Goal: Information Seeking & Learning: Learn about a topic

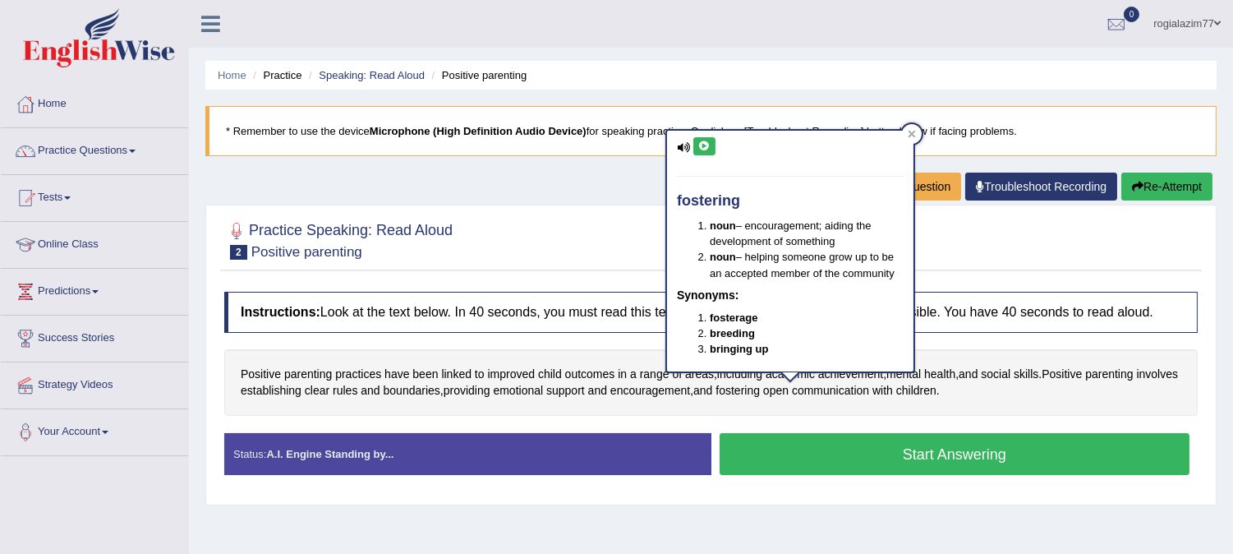
click at [826, 126] on blockquote "* Remember to use the device Microphone (High Definition Audio Device) for spea…" at bounding box center [710, 131] width 1011 height 50
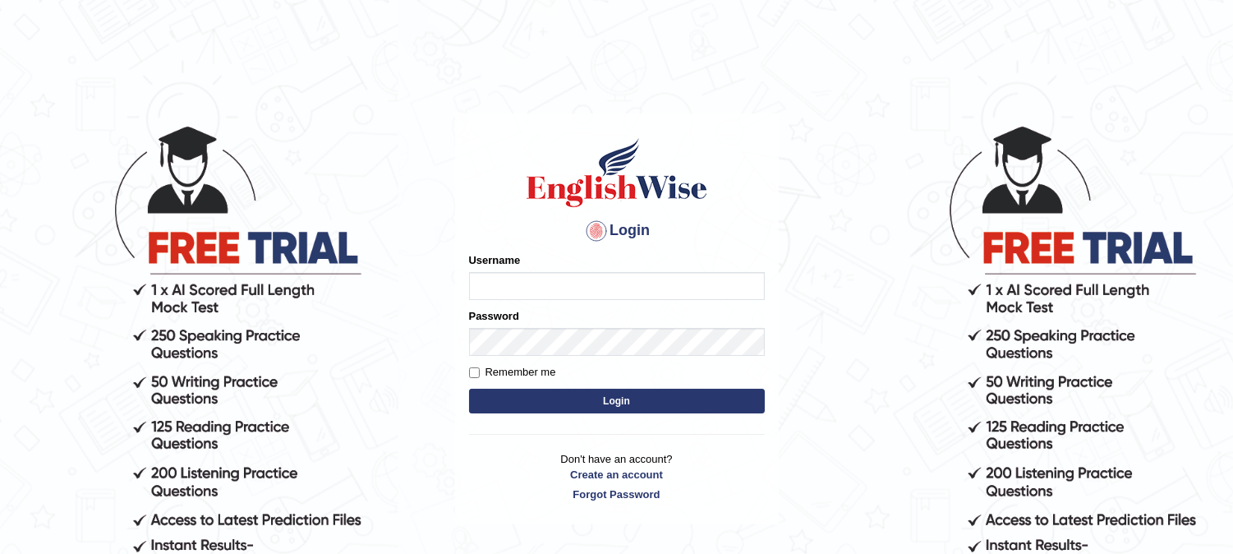
type input "rogialazim77"
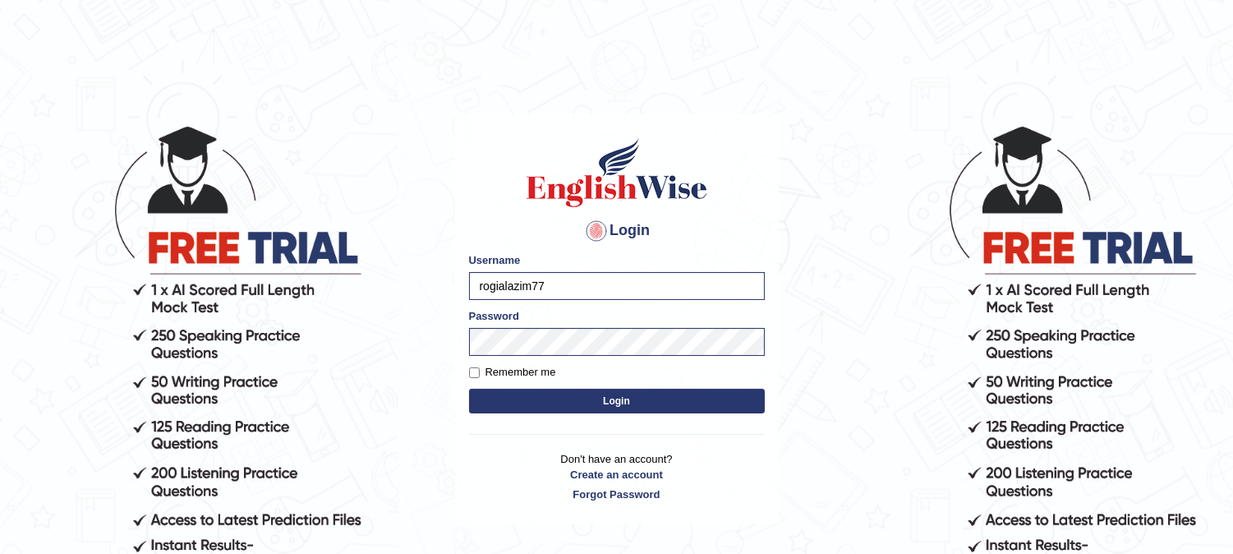
click at [610, 398] on button "Login" at bounding box center [617, 401] width 296 height 25
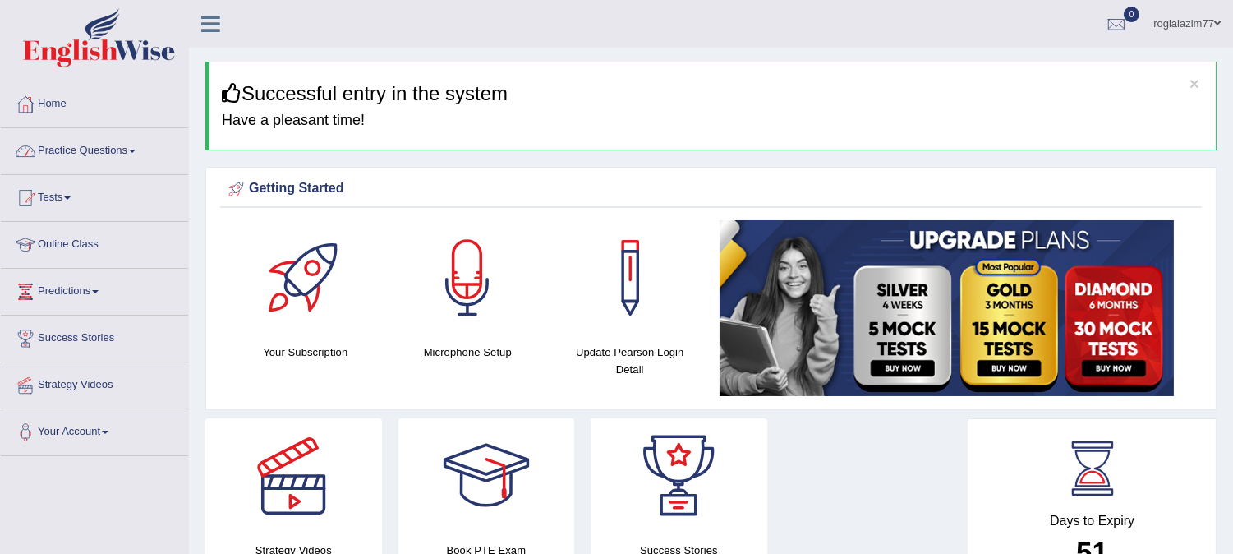
click at [140, 154] on link "Practice Questions" at bounding box center [94, 148] width 187 height 41
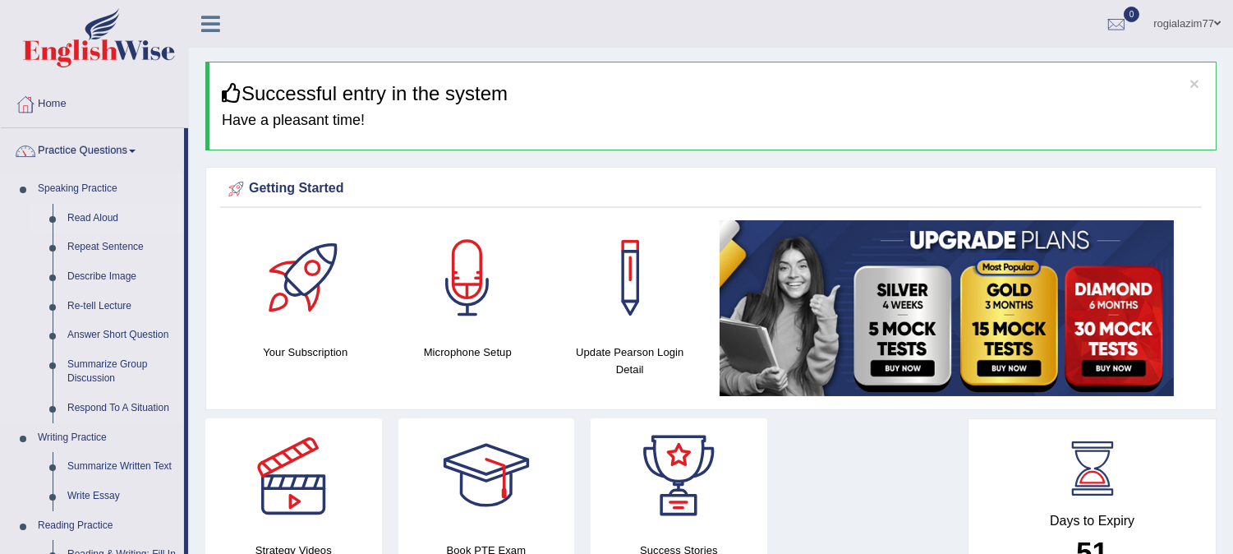
click at [89, 218] on link "Read Aloud" at bounding box center [122, 219] width 124 height 30
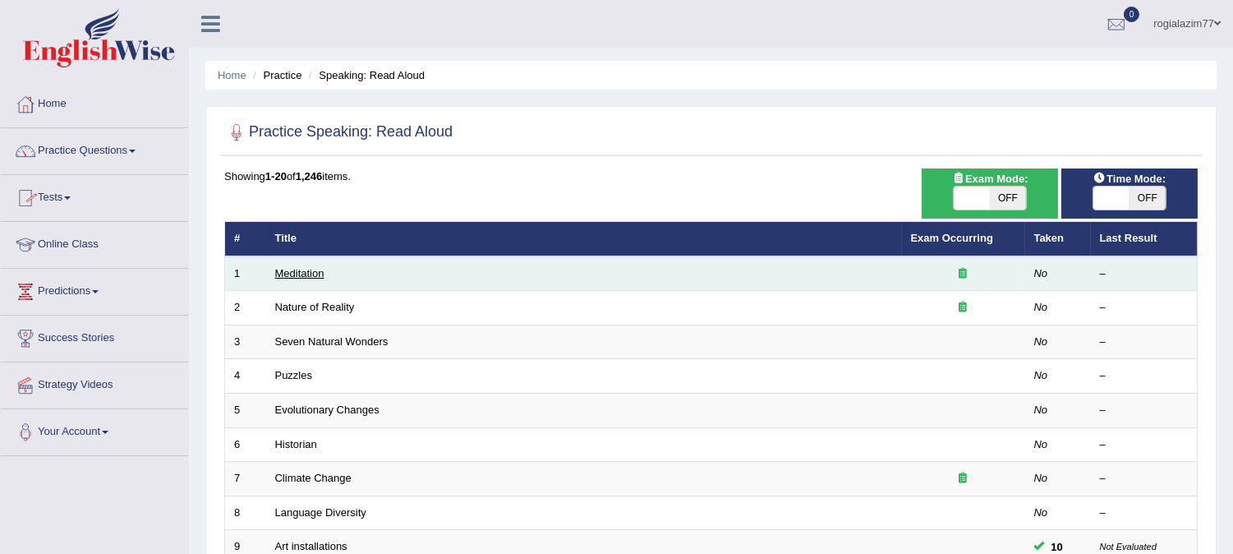
click at [293, 271] on link "Meditation" at bounding box center [299, 273] width 49 height 12
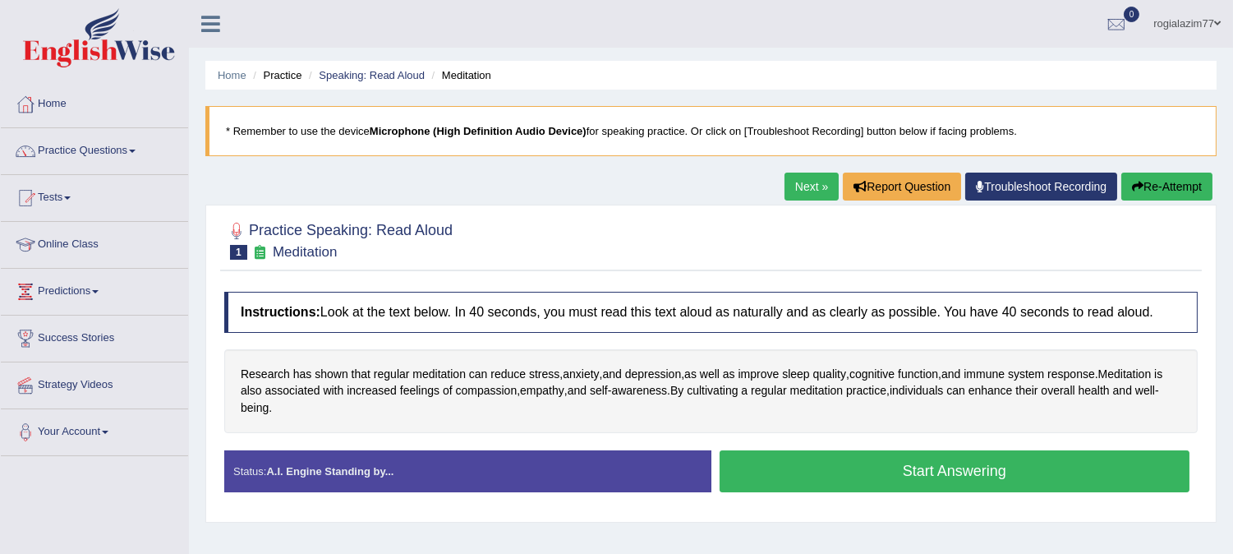
click at [286, 333] on div "Instructions: Look at the text below. In 40 seconds, you must read this text al…" at bounding box center [711, 397] width 982 height 229
click at [345, 274] on div "Practice Speaking: Read Aloud 1 Meditation Instructions: Look at the text below…" at bounding box center [710, 363] width 1011 height 317
click at [864, 475] on button "Start Answering" at bounding box center [955, 471] width 471 height 42
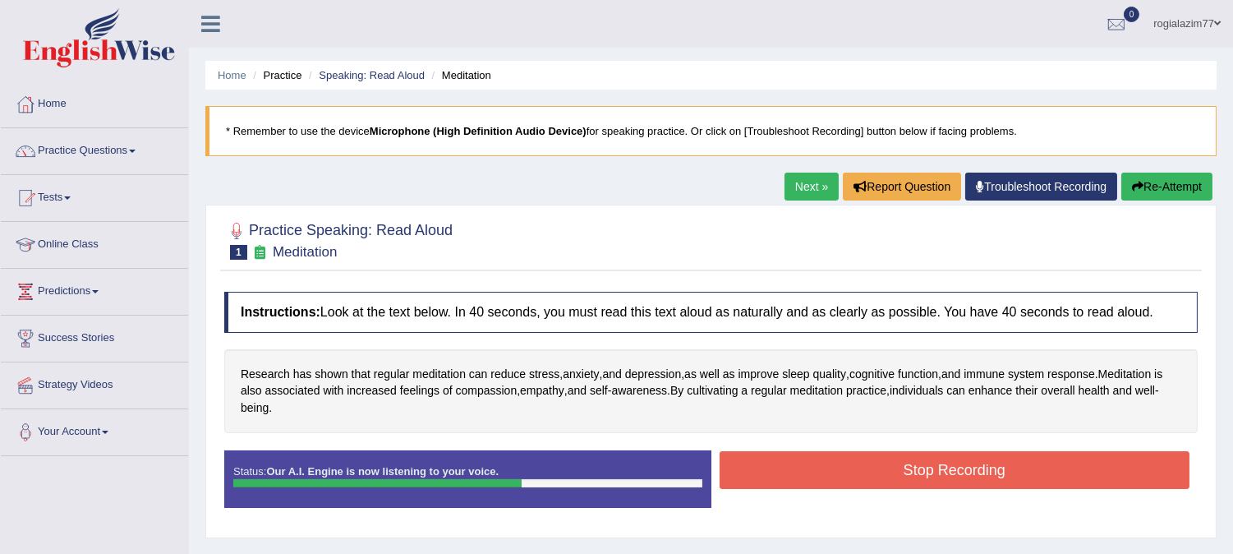
click at [864, 475] on button "Stop Recording" at bounding box center [955, 470] width 471 height 38
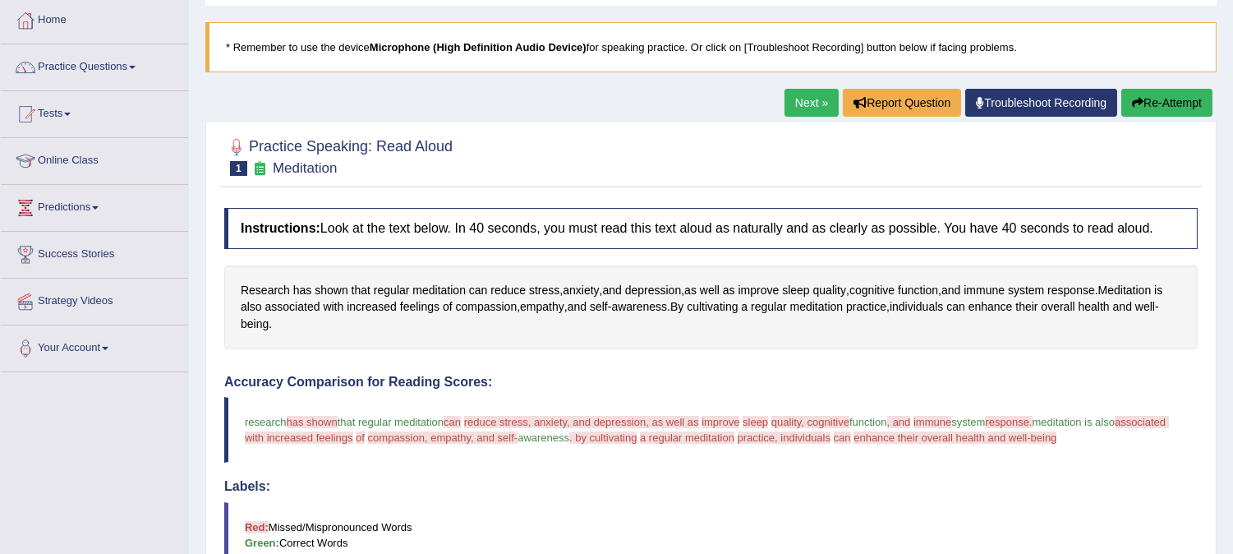
scroll to position [62, 0]
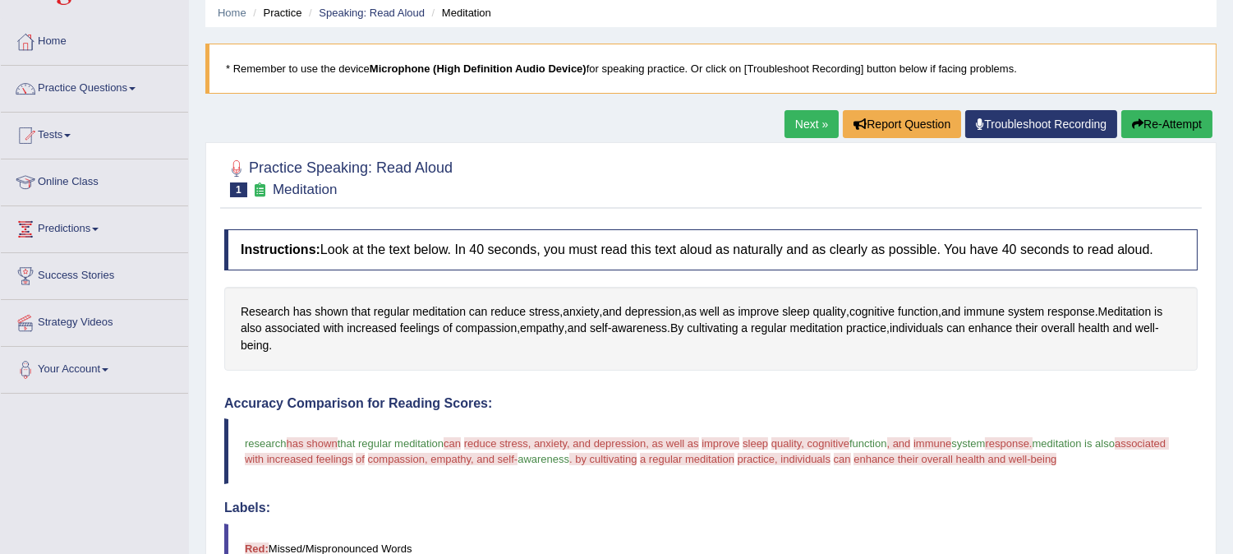
click at [1159, 127] on button "Re-Attempt" at bounding box center [1166, 124] width 91 height 28
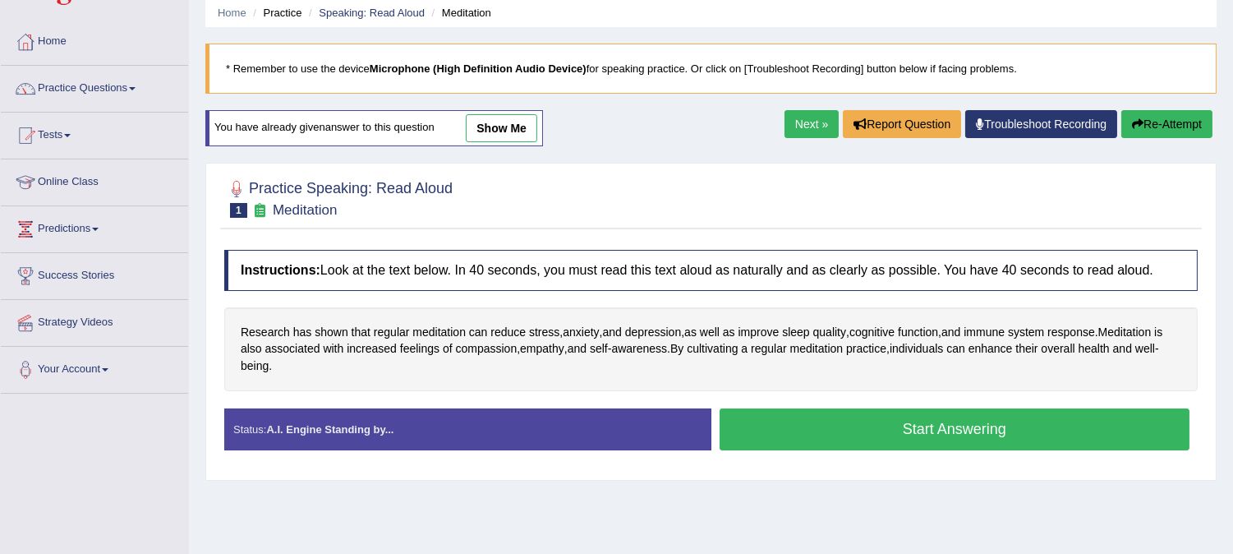
click at [933, 431] on button "Start Answering" at bounding box center [955, 429] width 471 height 42
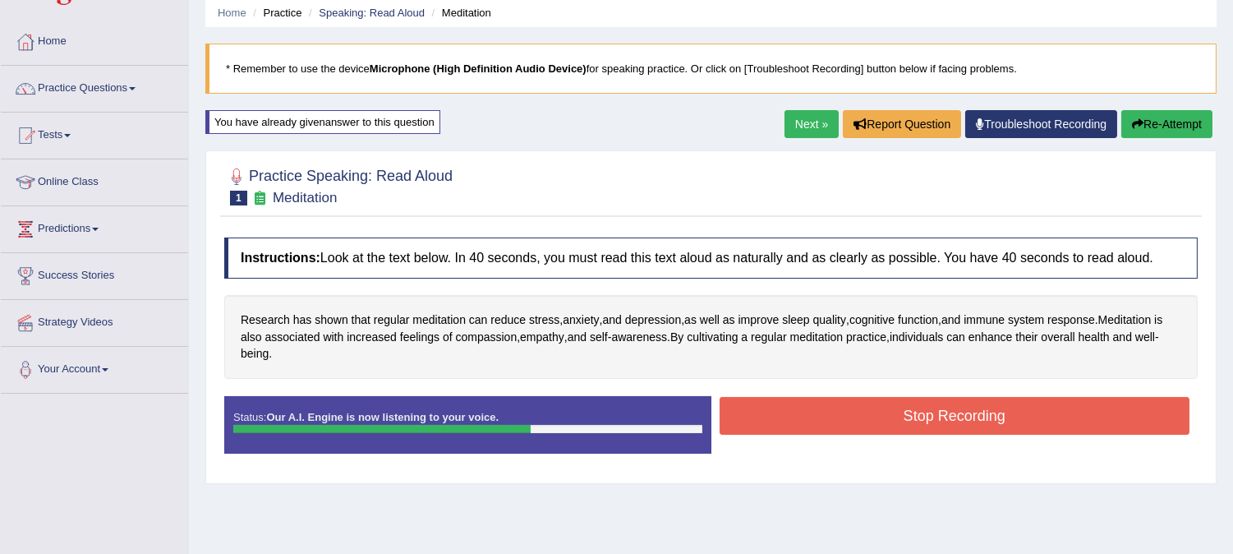
click at [934, 408] on button "Stop Recording" at bounding box center [955, 416] width 471 height 38
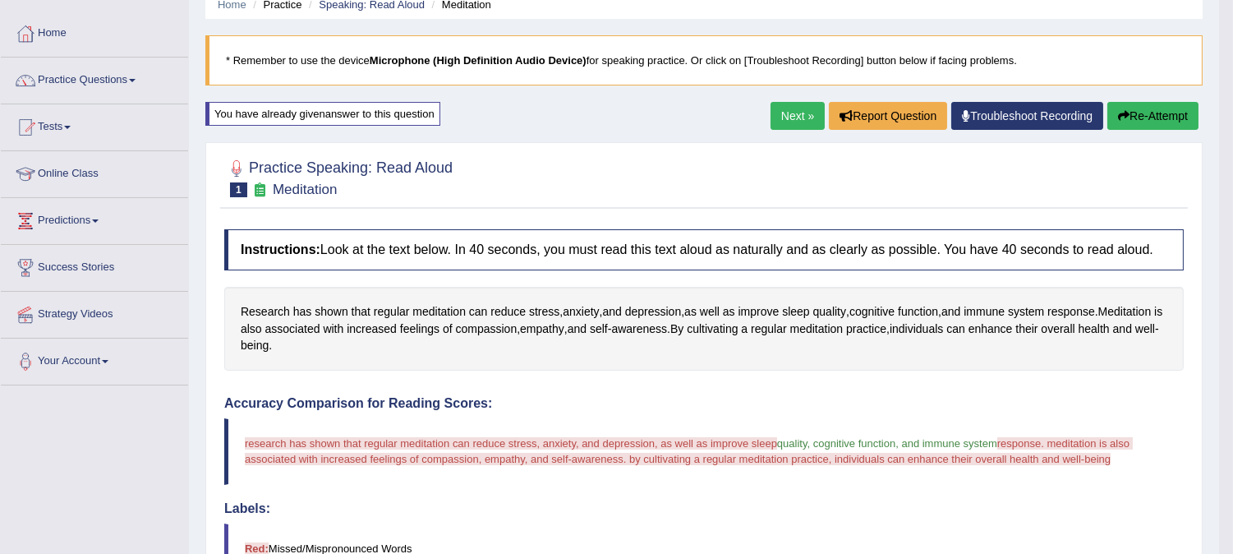
scroll to position [58, 0]
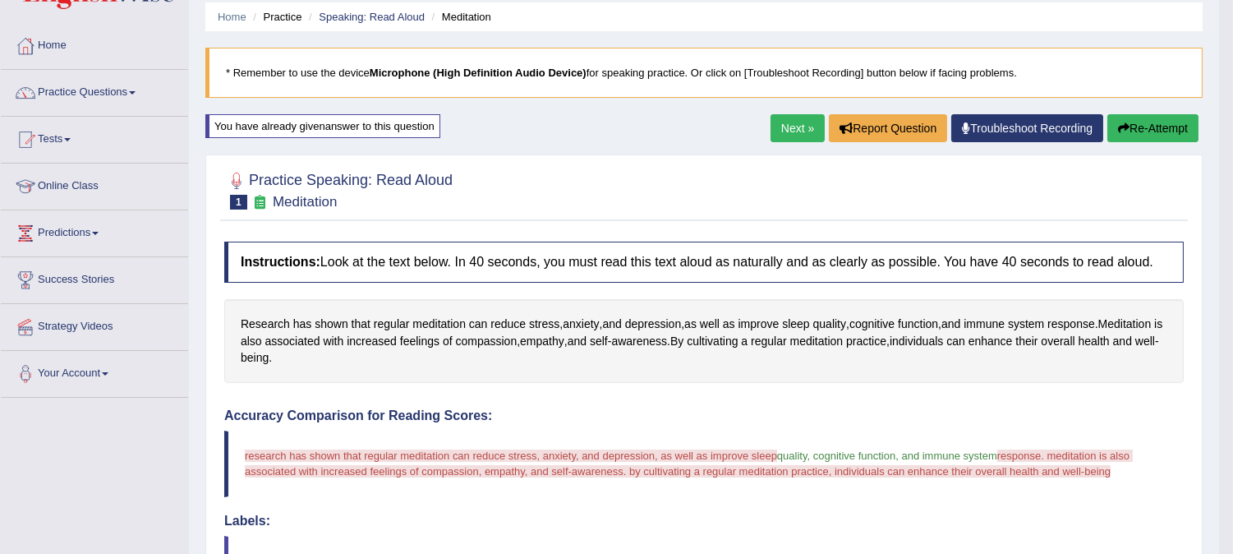
click at [1125, 133] on icon "button" at bounding box center [1124, 128] width 12 height 12
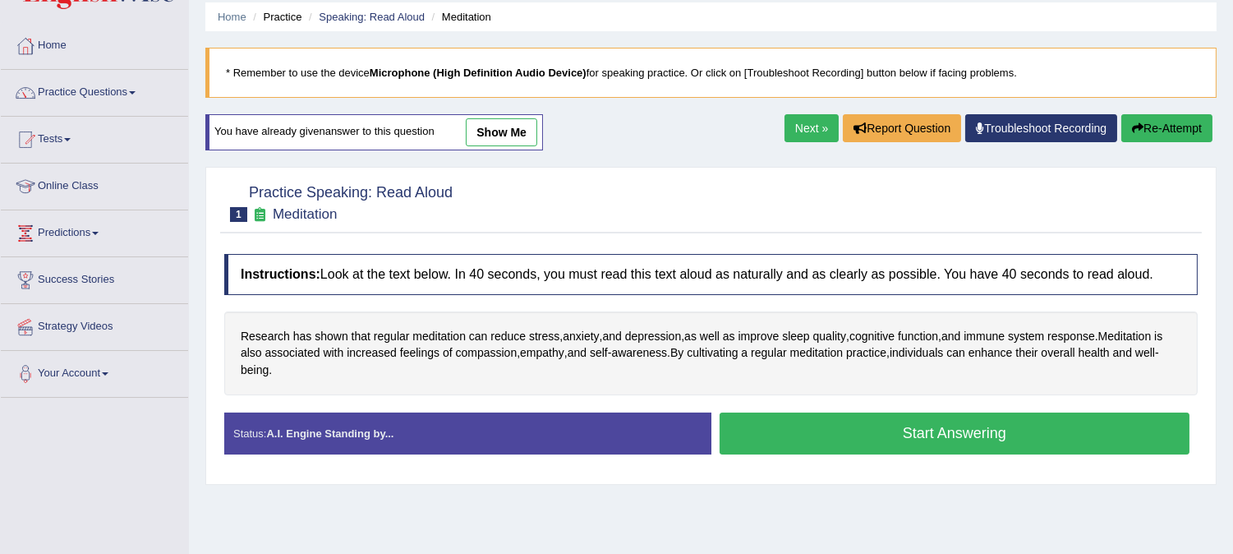
scroll to position [58, 0]
click at [971, 429] on button "Start Answering" at bounding box center [955, 433] width 471 height 42
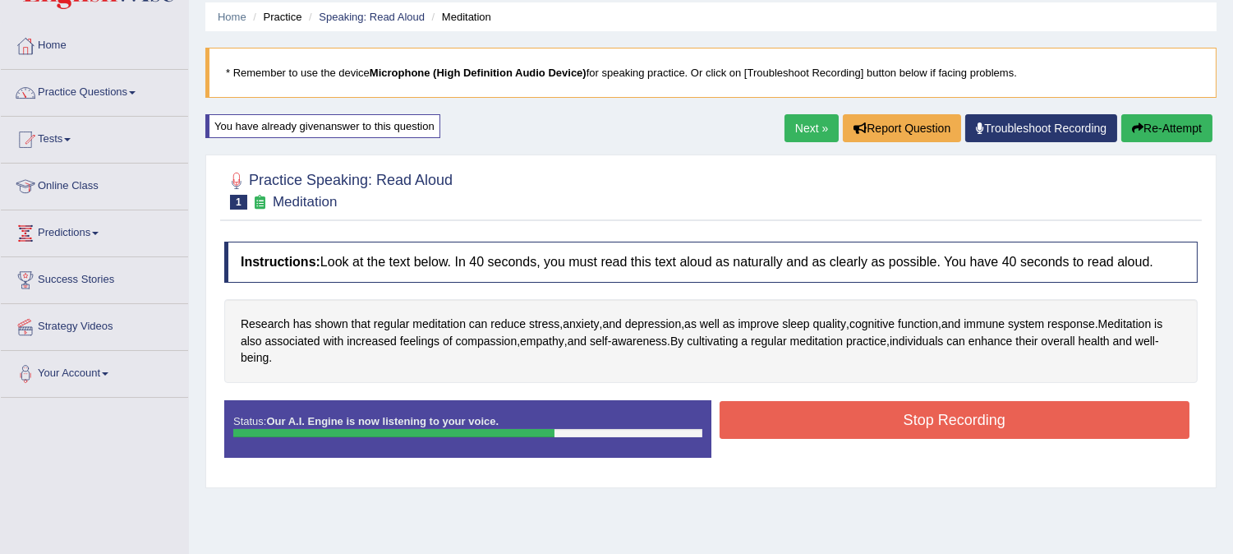
click at [971, 429] on button "Stop Recording" at bounding box center [955, 420] width 471 height 38
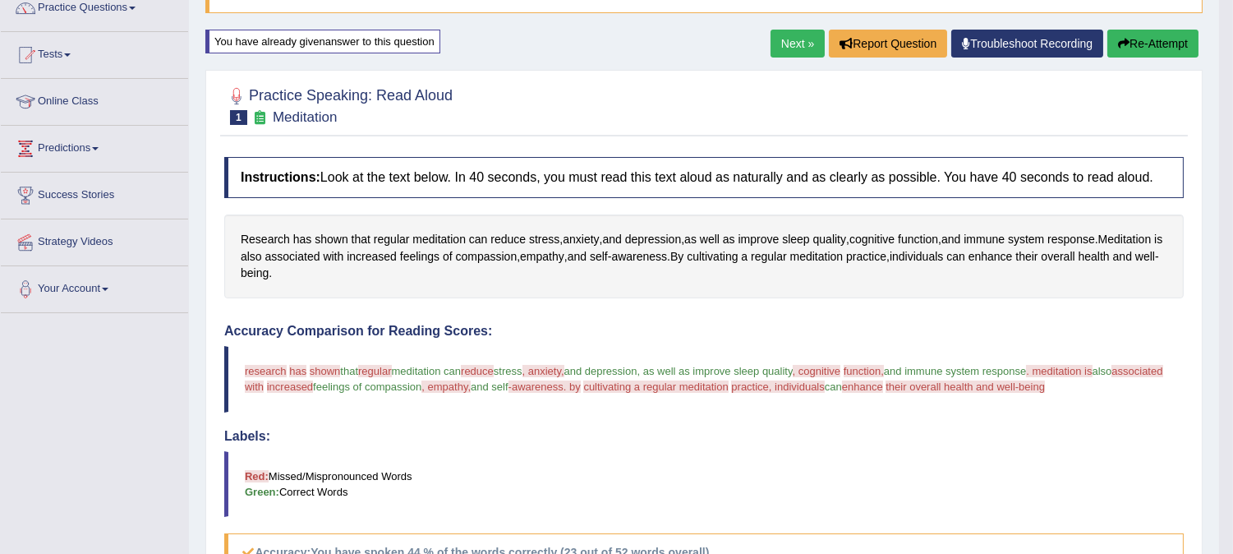
scroll to position [119, 0]
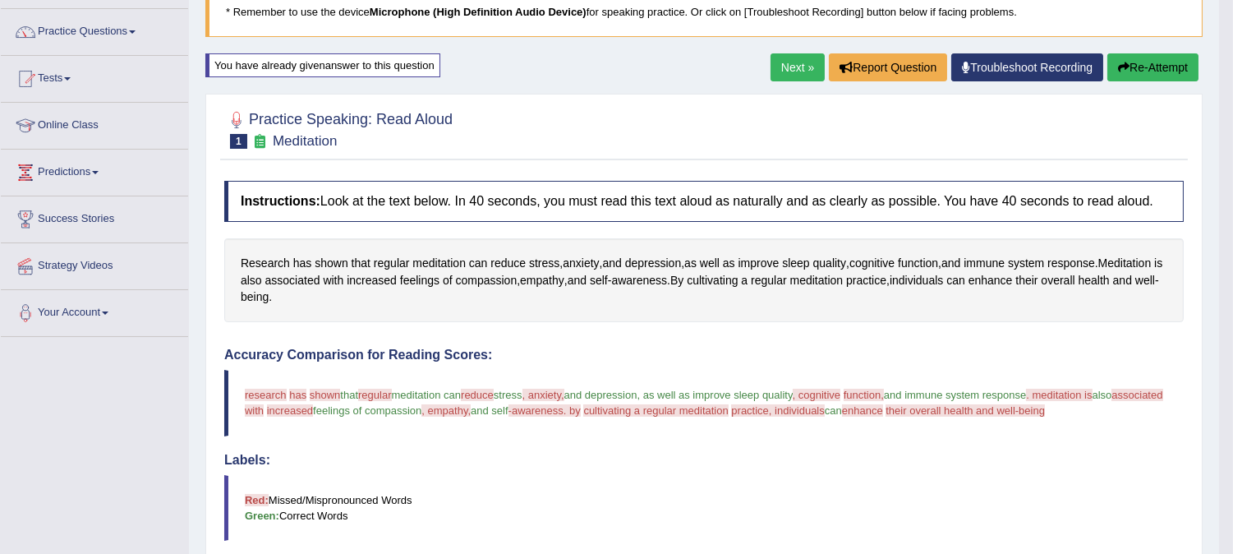
click at [778, 68] on link "Next »" at bounding box center [798, 67] width 54 height 28
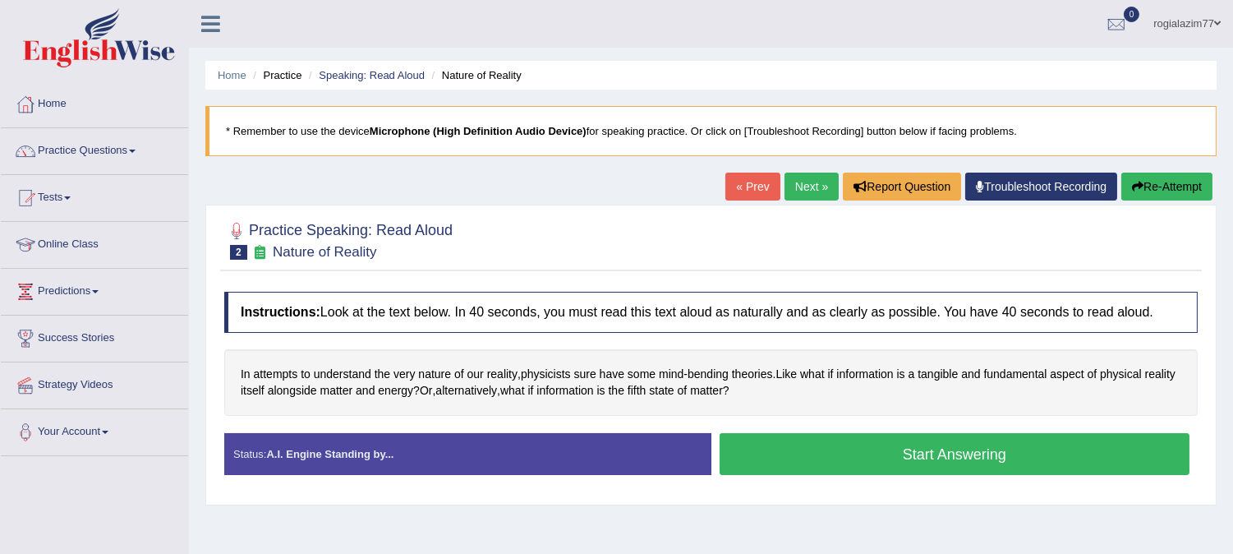
click at [741, 183] on link "« Prev" at bounding box center [752, 187] width 54 height 28
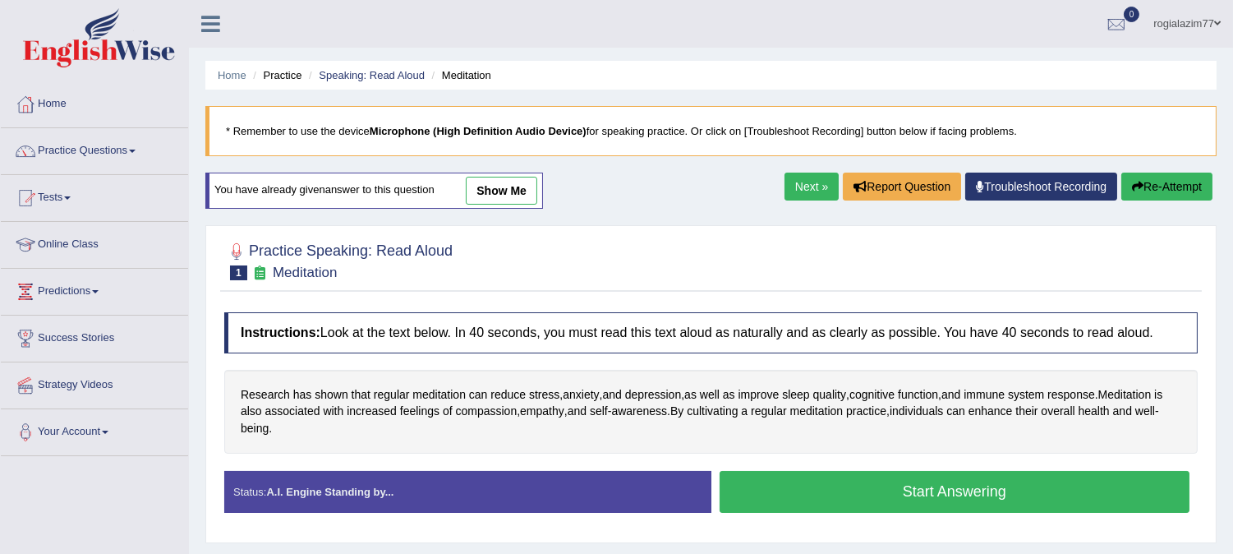
click at [941, 493] on button "Start Answering" at bounding box center [955, 492] width 471 height 42
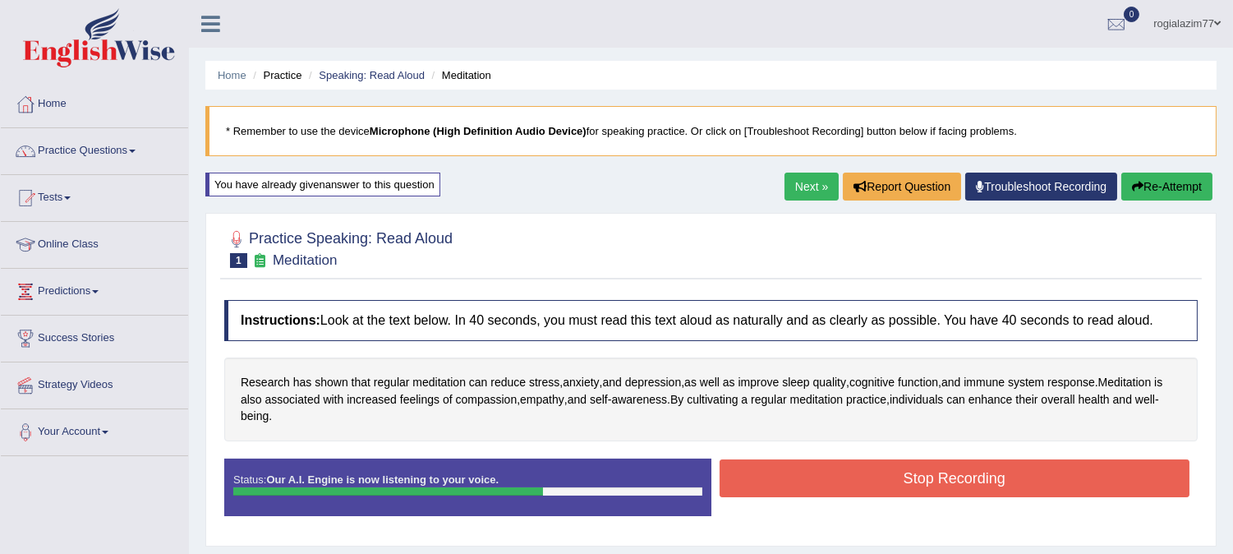
click at [943, 476] on button "Stop Recording" at bounding box center [955, 478] width 471 height 38
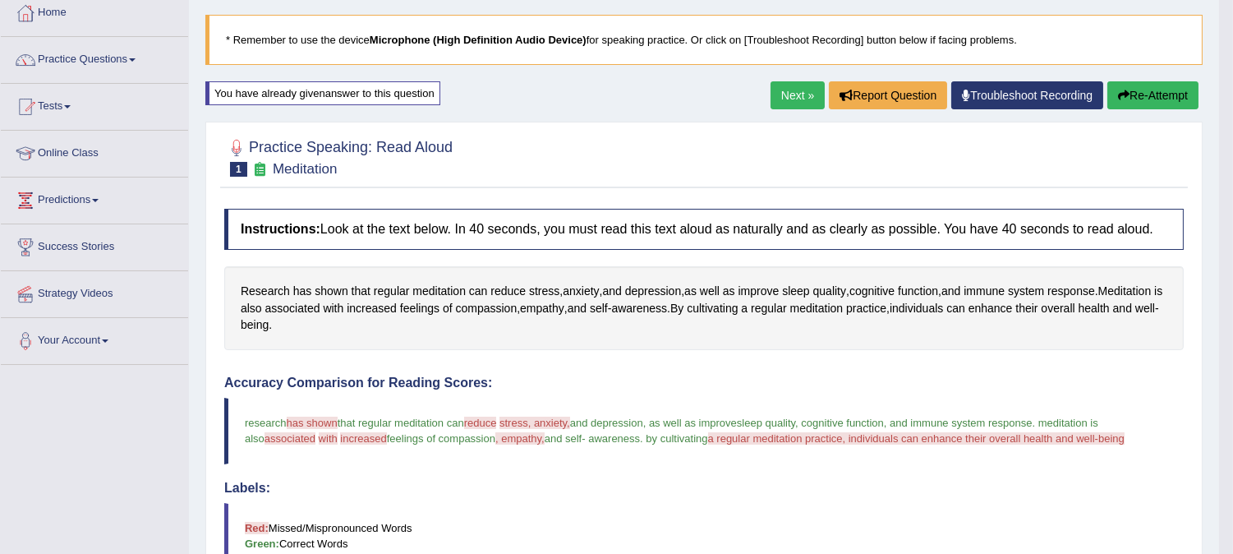
scroll to position [71, 0]
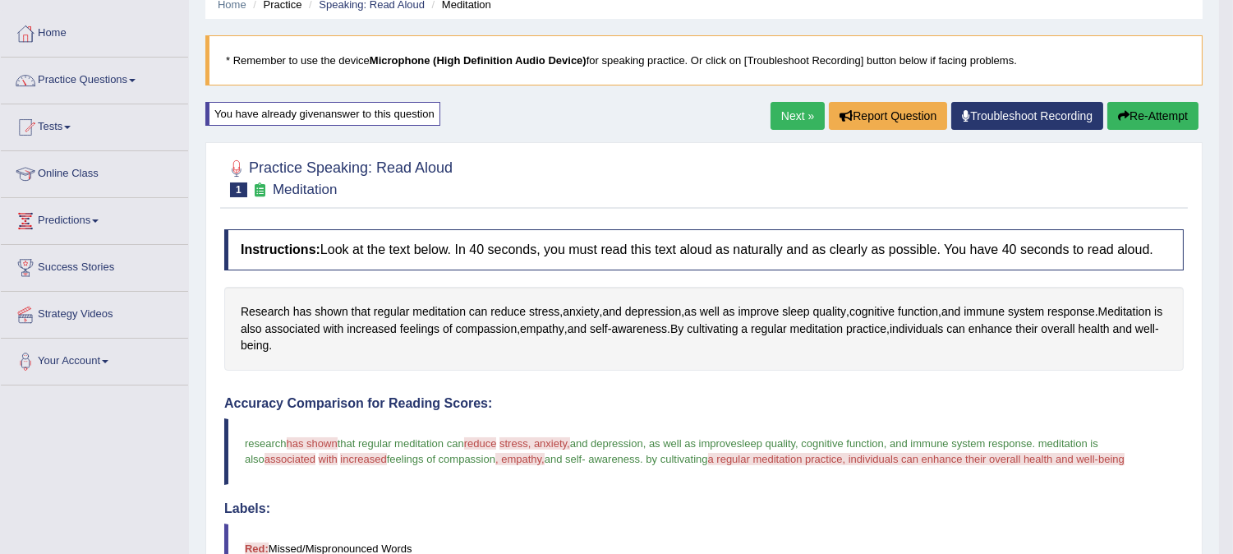
click at [1134, 109] on button "Re-Attempt" at bounding box center [1152, 116] width 91 height 28
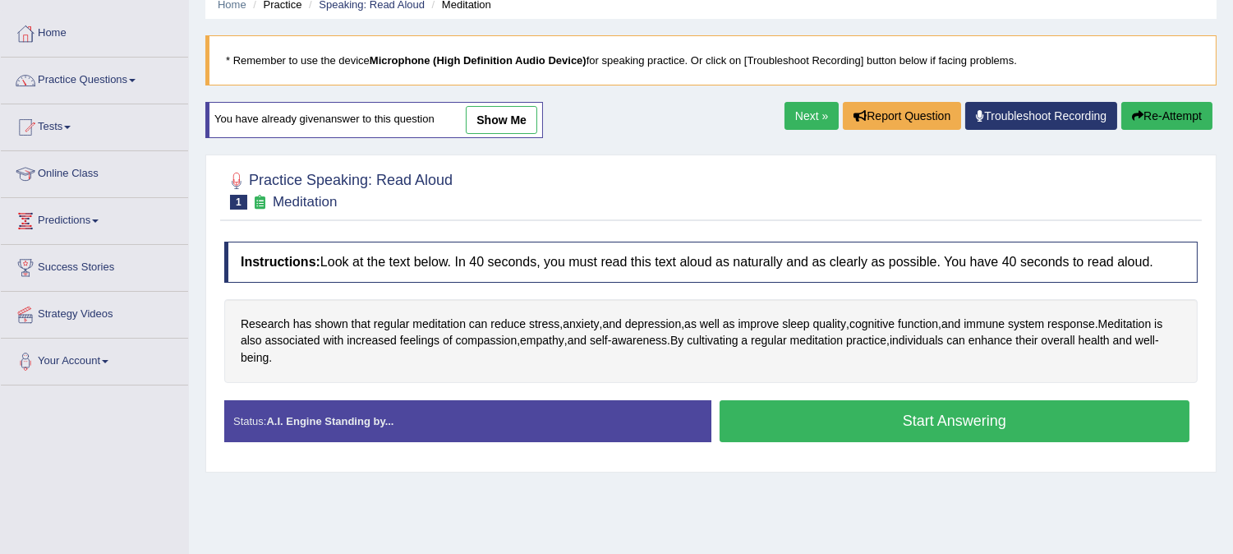
click at [991, 416] on button "Start Answering" at bounding box center [955, 421] width 471 height 42
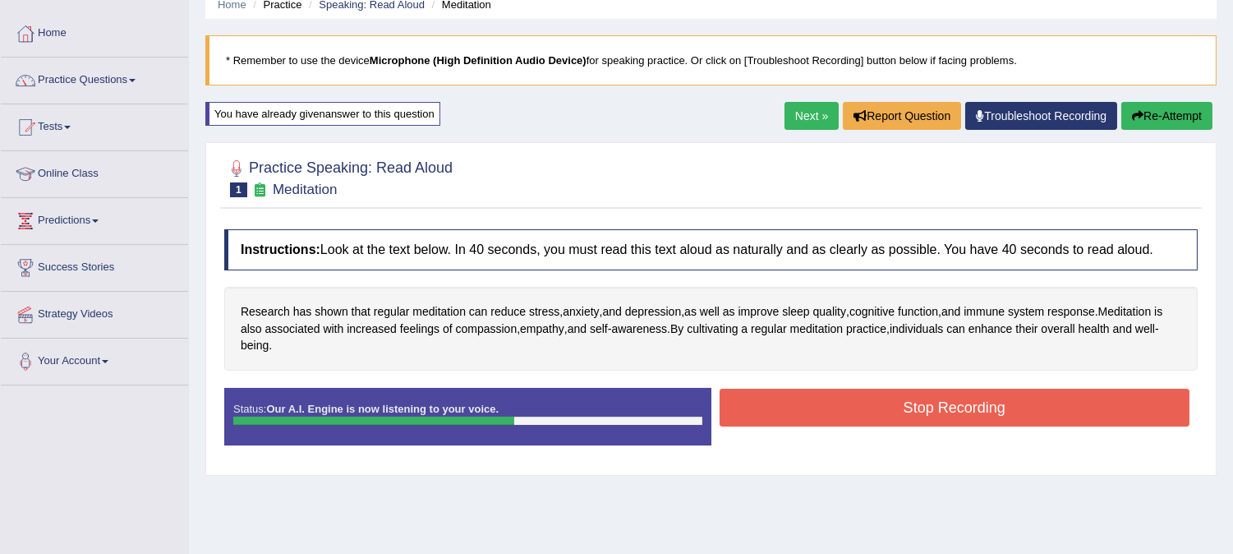
click at [991, 416] on button "Stop Recording" at bounding box center [955, 408] width 471 height 38
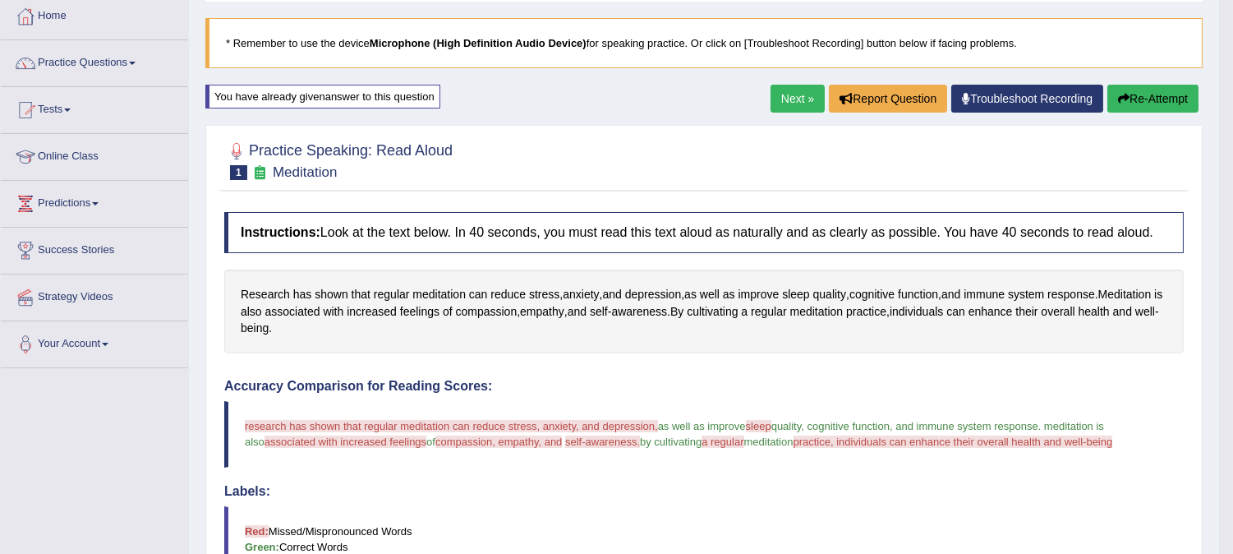
scroll to position [71, 0]
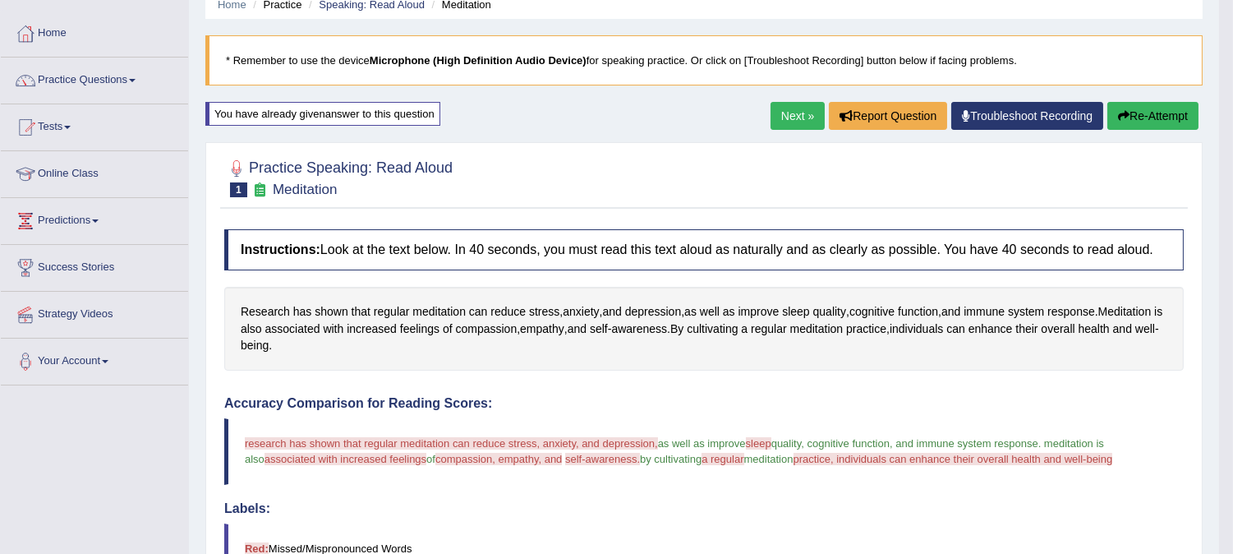
click at [797, 111] on link "Next »" at bounding box center [798, 116] width 54 height 28
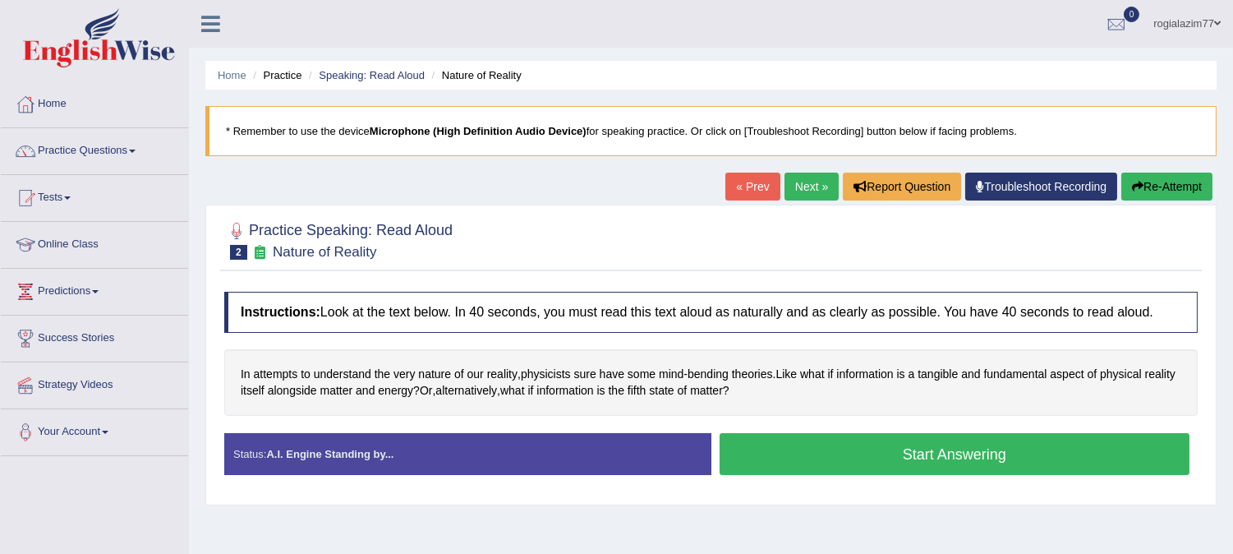
click at [746, 173] on link "« Prev" at bounding box center [752, 187] width 54 height 28
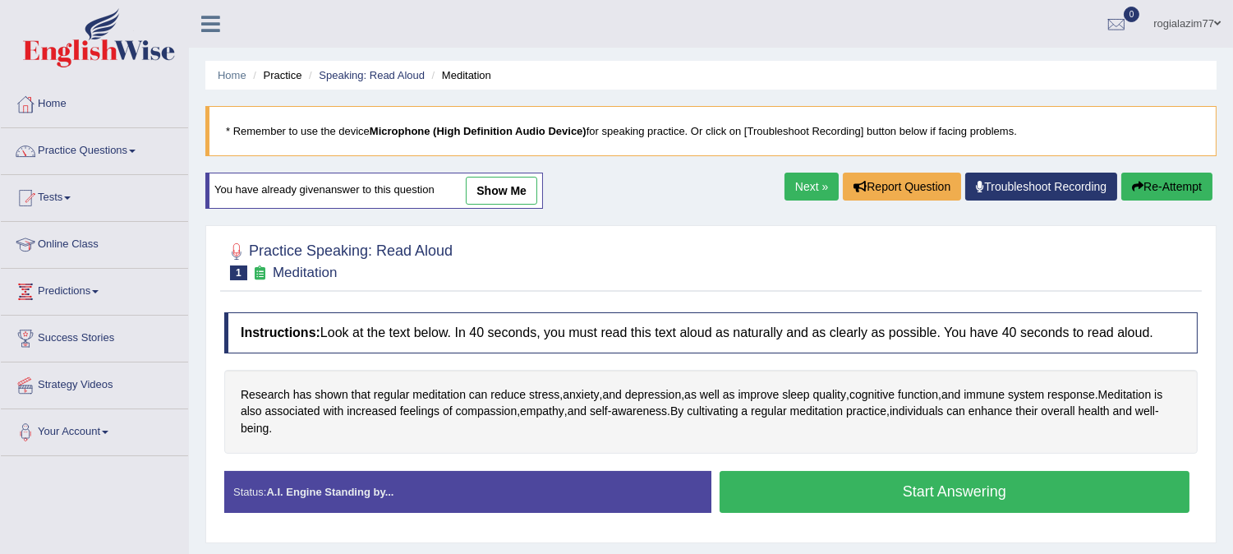
click at [921, 496] on button "Start Answering" at bounding box center [955, 492] width 471 height 42
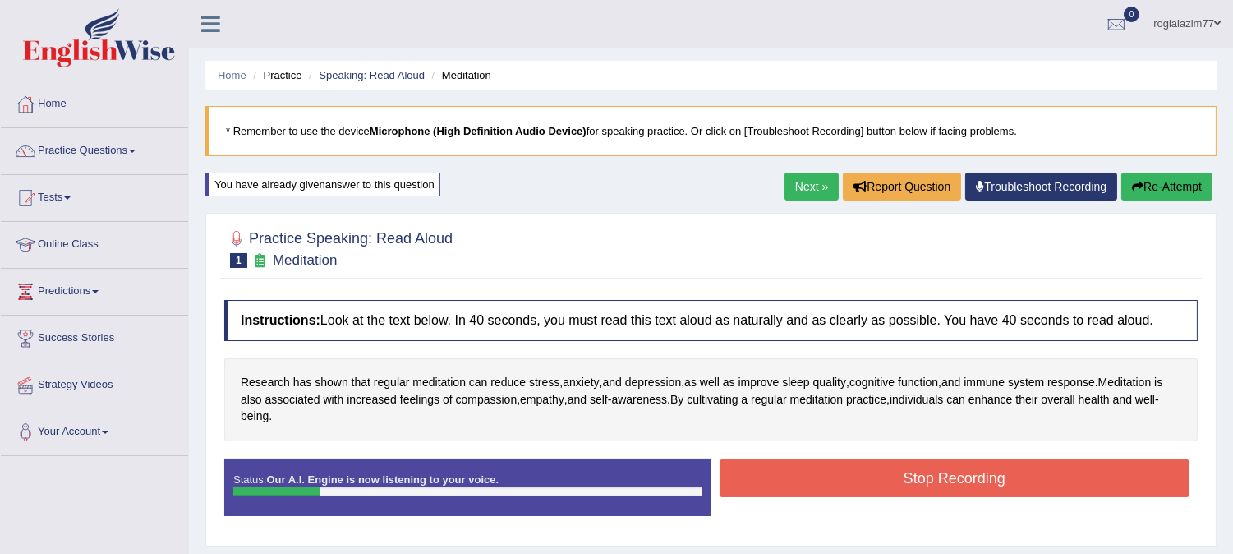
click at [922, 479] on button "Stop Recording" at bounding box center [955, 478] width 471 height 38
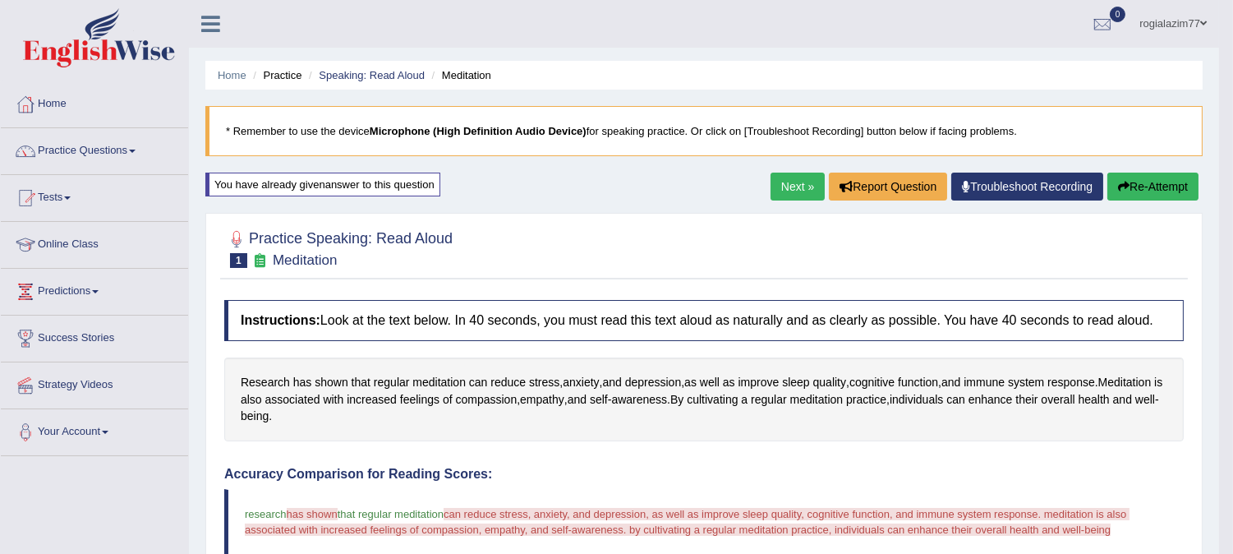
click at [790, 186] on link "Next »" at bounding box center [798, 187] width 54 height 28
